Goal: Task Accomplishment & Management: Manage account settings

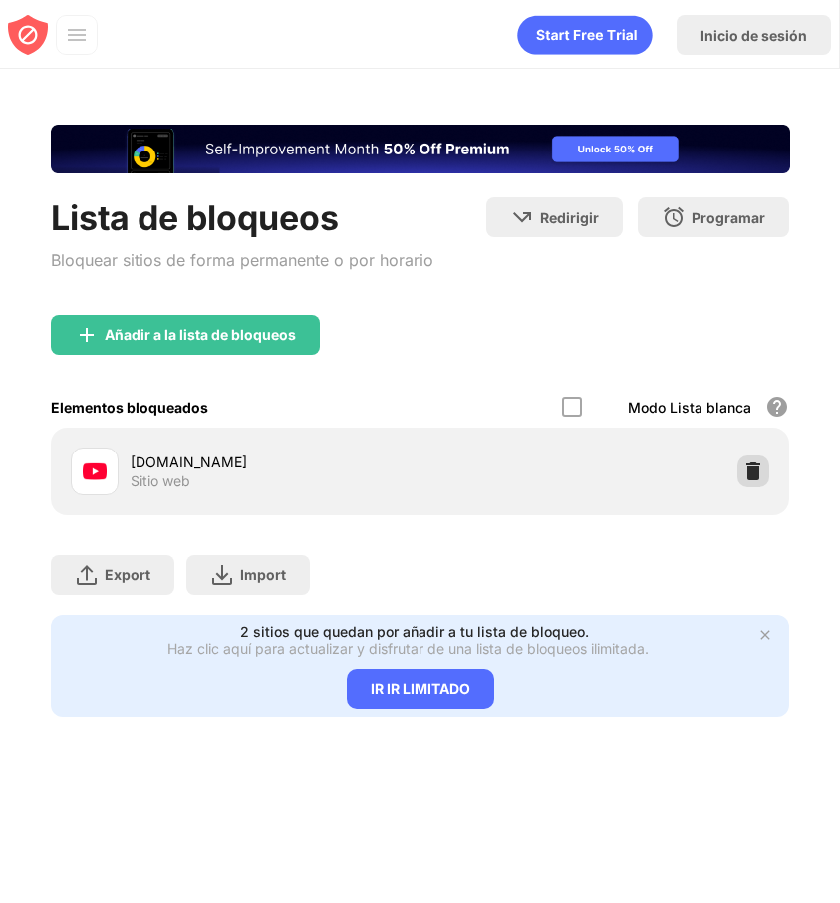
click at [748, 479] on img at bounding box center [754, 471] width 20 height 20
